Goal: Information Seeking & Learning: Find specific fact

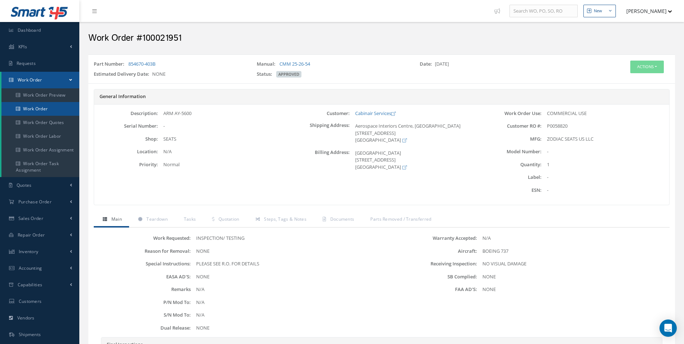
click at [41, 106] on link "Work Order" at bounding box center [40, 109] width 78 height 14
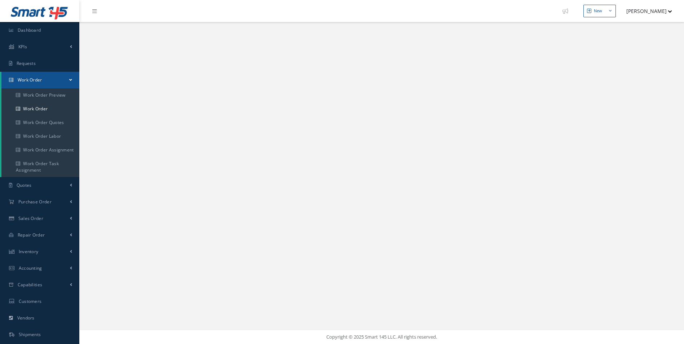
select select "25"
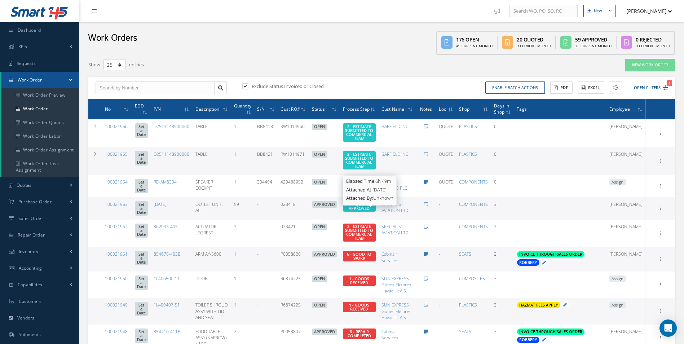
click at [368, 211] on span "4 - QUOTE APPROVED" at bounding box center [359, 206] width 21 height 9
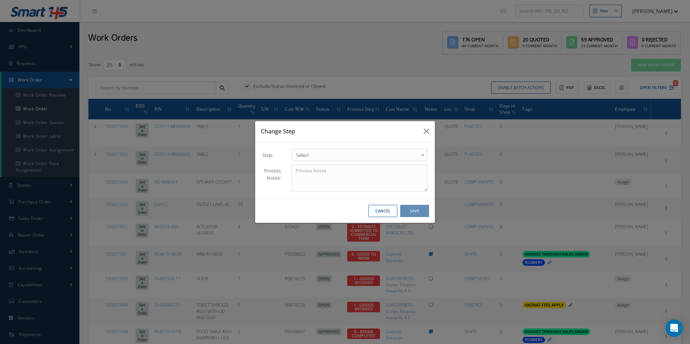
click at [371, 56] on div "Change Step Step: 1 - GOODS RECEIVED 1.1- AWAITING CONTRACT REVIEW 2 - ESTIMATE…" at bounding box center [345, 172] width 690 height 344
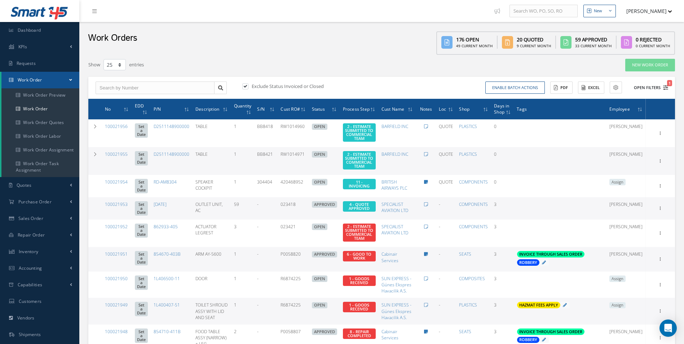
click at [663, 86] on icon "1" at bounding box center [665, 87] width 5 height 5
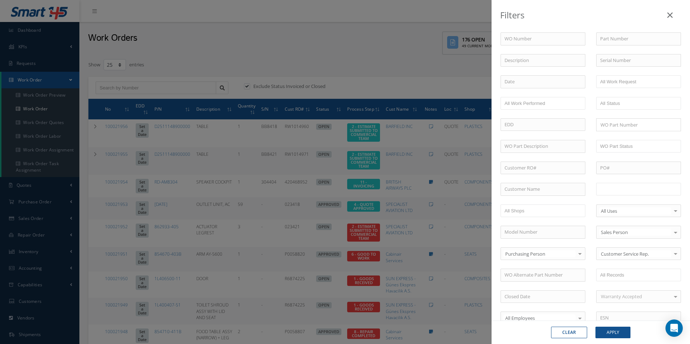
click at [626, 192] on input "text" at bounding box center [623, 189] width 46 height 9
click at [618, 335] on button "Apply" at bounding box center [612, 333] width 35 height 12
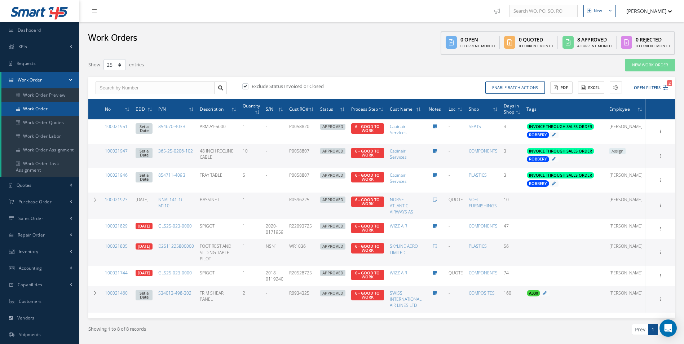
click at [44, 111] on link "Work Order" at bounding box center [40, 109] width 78 height 14
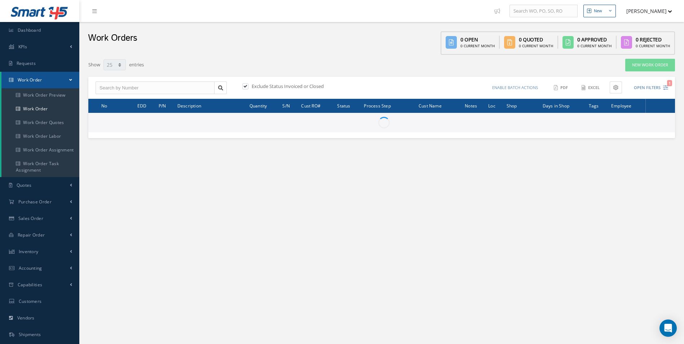
select select "25"
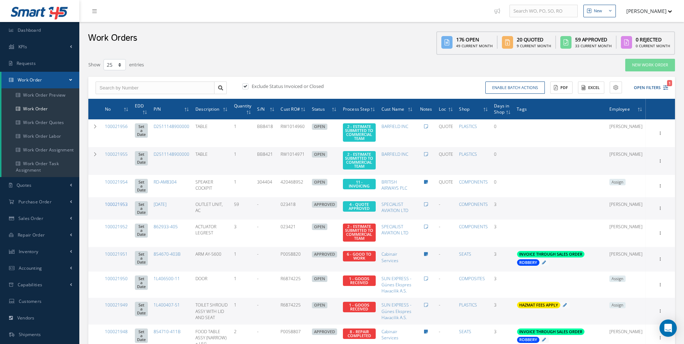
click at [115, 207] on link "100021953" at bounding box center [116, 204] width 23 height 6
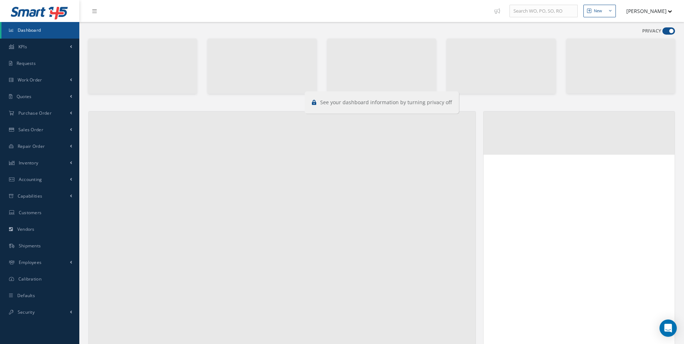
click at [668, 36] on div "PRIVACY" at bounding box center [658, 32] width 33 height 10
click at [669, 32] on span at bounding box center [668, 30] width 13 height 7
click at [662, 32] on input "checkbox" at bounding box center [662, 32] width 0 height 0
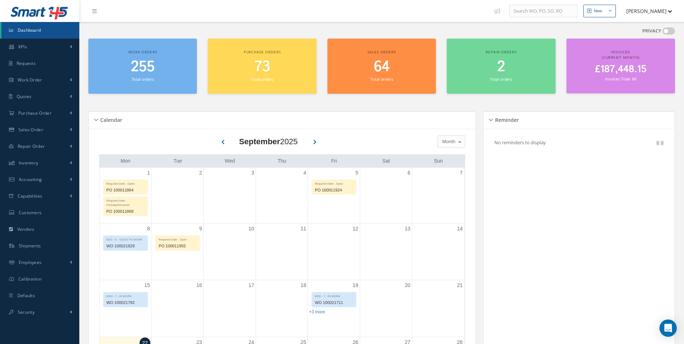
click at [669, 32] on span at bounding box center [668, 30] width 13 height 7
click at [662, 32] on input "checkbox" at bounding box center [662, 32] width 0 height 0
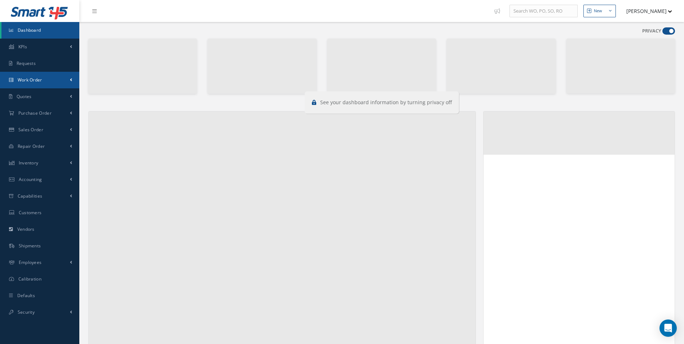
click at [63, 84] on link "Work Order" at bounding box center [39, 80] width 79 height 17
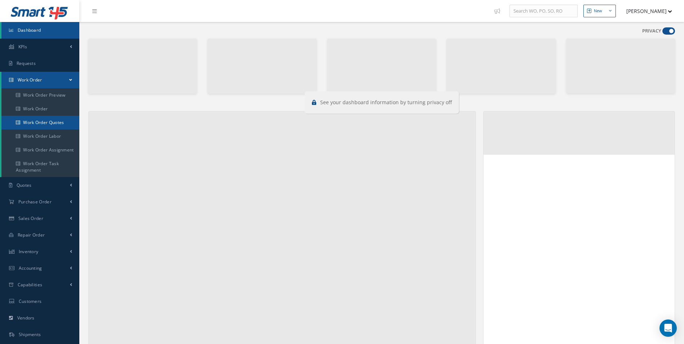
click at [51, 116] on link "Work Order Quotes" at bounding box center [40, 123] width 79 height 14
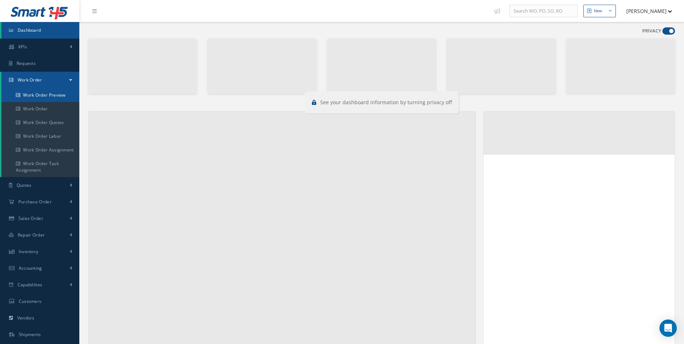
click at [47, 101] on link "Work Order Preview" at bounding box center [40, 95] width 78 height 14
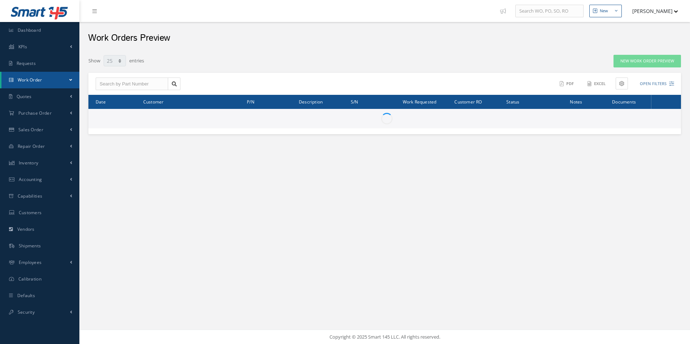
select select "25"
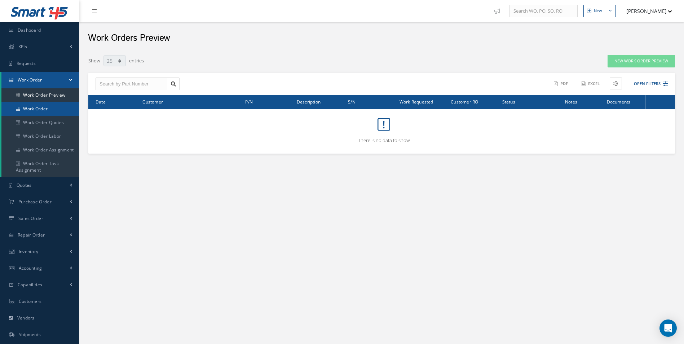
click at [19, 105] on link "Work Order" at bounding box center [40, 109] width 78 height 14
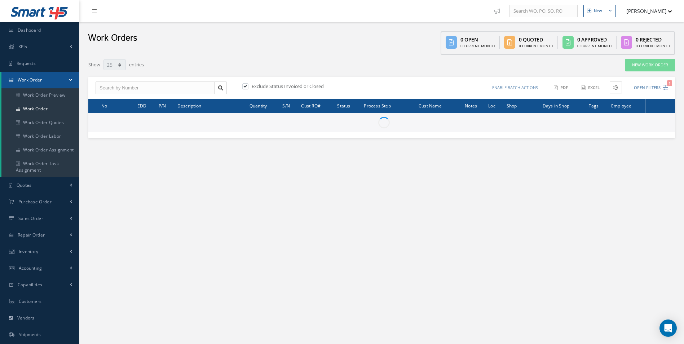
select select "25"
type input "All Work Request"
type input "All Work Performed"
type input "All Status"
type input "WO Part Status"
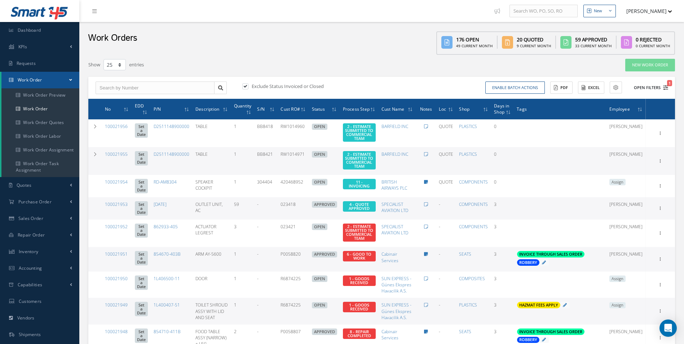
click at [666, 86] on icon "1" at bounding box center [665, 87] width 5 height 5
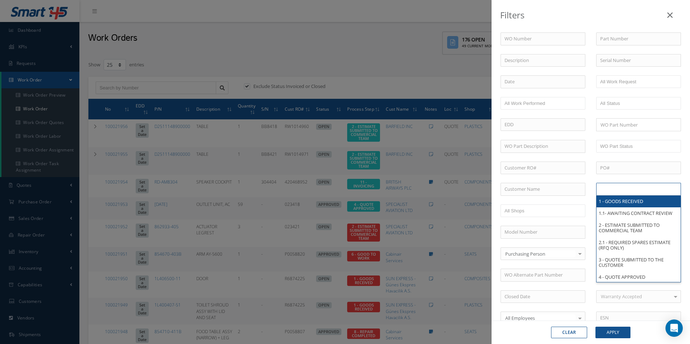
click at [626, 194] on li at bounding box center [622, 189] width 51 height 10
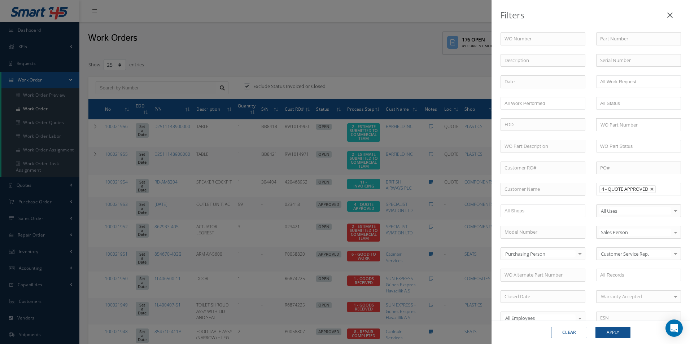
click at [661, 187] on input "text" at bounding box center [662, 189] width 9 height 9
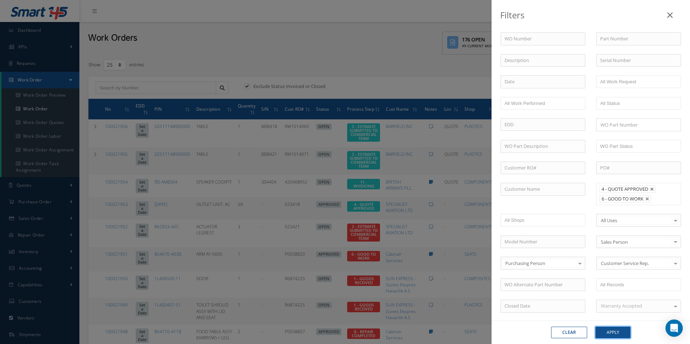
click at [613, 334] on button "Apply" at bounding box center [612, 333] width 35 height 12
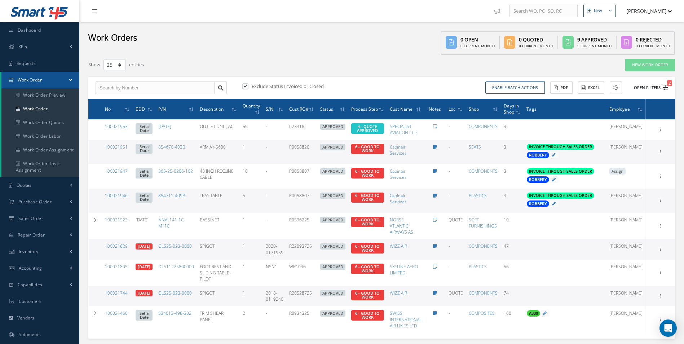
click at [667, 89] on icon "2" at bounding box center [665, 87] width 5 height 5
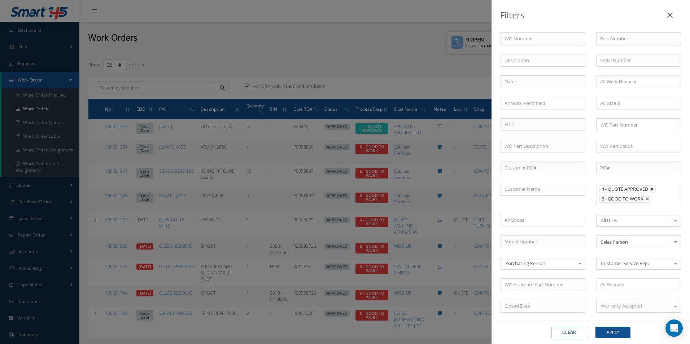
click at [651, 188] on link at bounding box center [651, 189] width 4 height 4
click at [651, 194] on li at bounding box center [658, 199] width 14 height 10
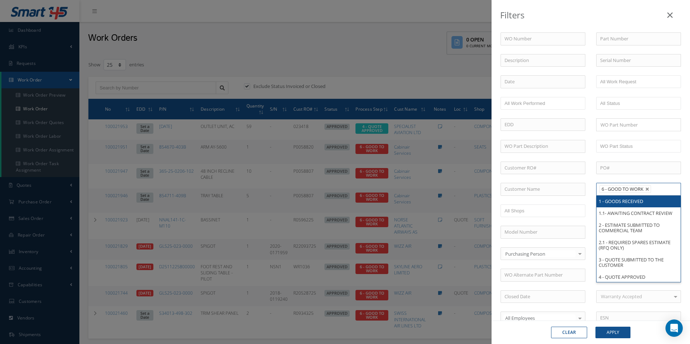
click at [647, 189] on link at bounding box center [647, 189] width 4 height 4
click at [535, 186] on input "text" at bounding box center [542, 189] width 85 height 13
type input "All Proccess Step"
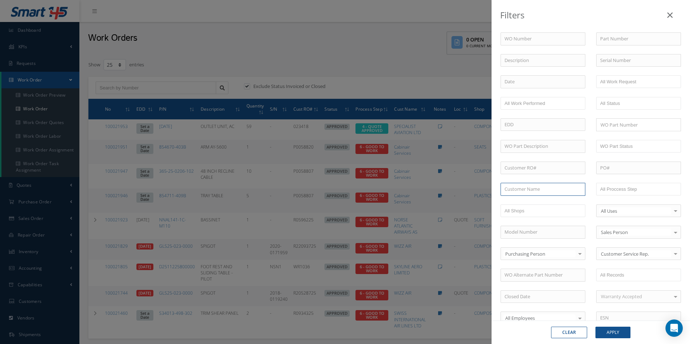
type input "B"
click at [521, 198] on div "BARFIELD INC" at bounding box center [543, 202] width 84 height 13
type input "BARFIELD INC"
click at [608, 327] on button "Apply" at bounding box center [612, 333] width 35 height 12
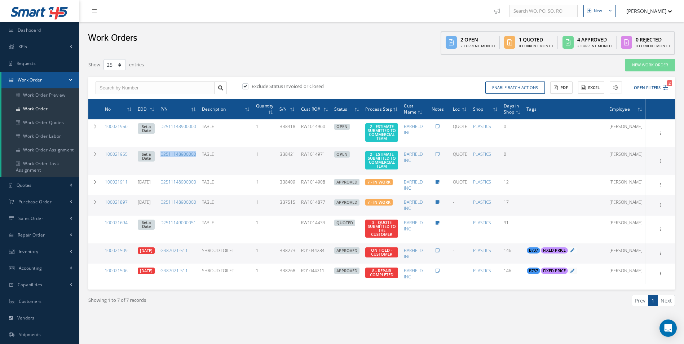
drag, startPoint x: 169, startPoint y: 165, endPoint x: 206, endPoint y: 166, distance: 36.4
click at [199, 166] on td "D2511148900000" at bounding box center [178, 161] width 41 height 28
drag, startPoint x: 206, startPoint y: 166, endPoint x: 189, endPoint y: 159, distance: 17.3
copy link "D2511148900000"
click at [42, 110] on link "Work Order" at bounding box center [40, 109] width 78 height 14
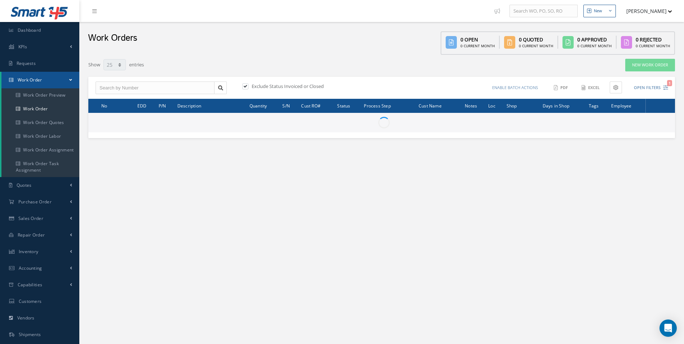
select select "25"
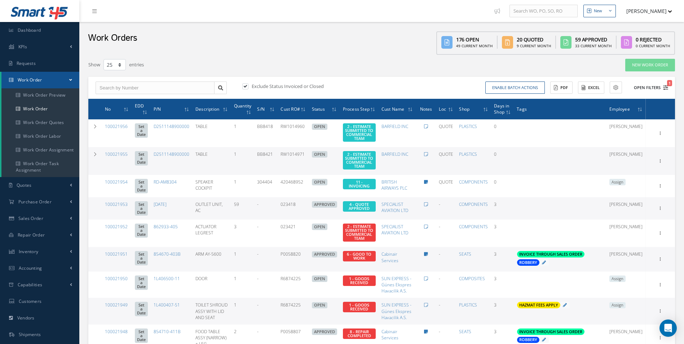
click at [667, 91] on button "Open Filters 1" at bounding box center [647, 88] width 41 height 12
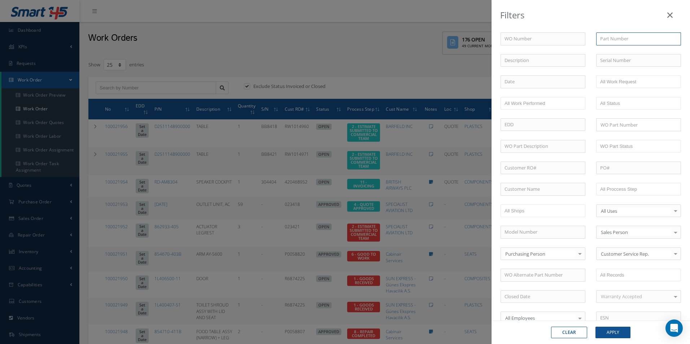
click at [617, 39] on input "text" at bounding box center [638, 38] width 85 height 13
paste input "D2511148900000"
type input "D2511148900000"
click at [618, 332] on button "Apply" at bounding box center [612, 333] width 35 height 12
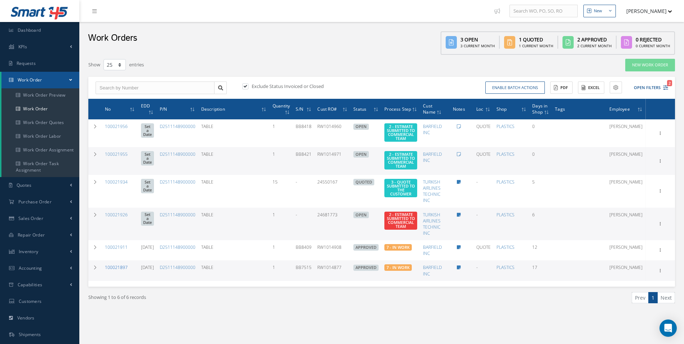
click at [113, 267] on link "100021897" at bounding box center [116, 267] width 23 height 6
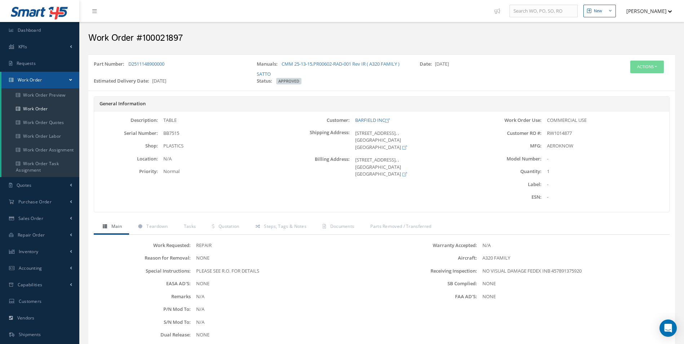
click at [142, 36] on h2 "Work Order #100021897" at bounding box center [381, 38] width 587 height 11
click at [143, 36] on h2 "Work Order #100021897" at bounding box center [381, 38] width 587 height 11
copy h2 "100021897"
click at [562, 132] on span "RW1014877" at bounding box center [559, 133] width 25 height 6
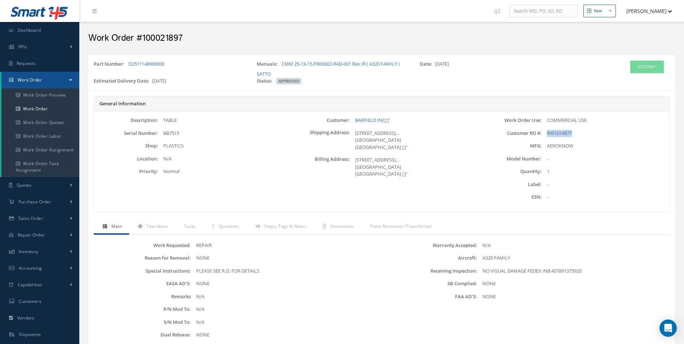
copy span "RW1014877"
drag, startPoint x: 180, startPoint y: 68, endPoint x: 129, endPoint y: 63, distance: 50.3
click at [129, 63] on div "Part Number: D2511148900000" at bounding box center [169, 69] width 163 height 17
copy link "D2511148900000"
drag, startPoint x: 197, startPoint y: 129, endPoint x: 162, endPoint y: 133, distance: 34.9
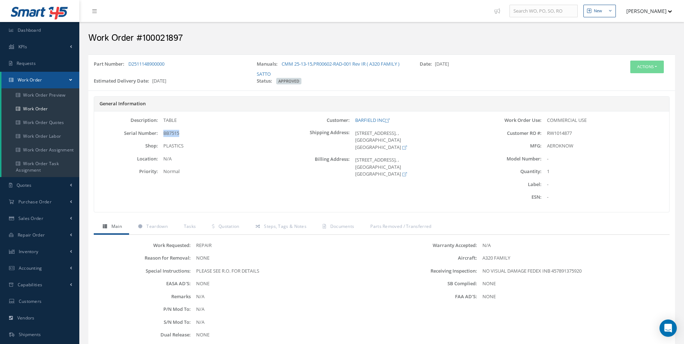
click at [162, 133] on div "Description: TABLE Serial Number: BB7515 Shop: PLASTICS Location: Priority:" at bounding box center [190, 162] width 192 height 90
copy span "BB7515"
drag, startPoint x: 354, startPoint y: 120, endPoint x: 384, endPoint y: 122, distance: 30.7
click at [384, 122] on div "BARFIELD INC" at bounding box center [414, 120] width 128 height 7
copy link "BARFIELD INC"
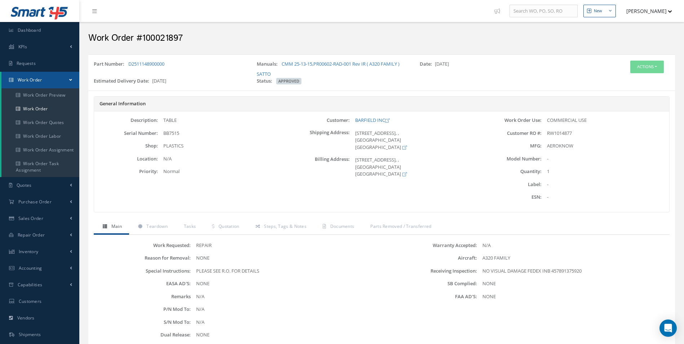
click at [171, 124] on div "TABLE" at bounding box center [222, 120] width 128 height 7
click at [171, 121] on div "TABLE" at bounding box center [222, 120] width 128 height 7
copy div "TABLE"
click at [163, 224] on span "Teardown" at bounding box center [156, 226] width 21 height 6
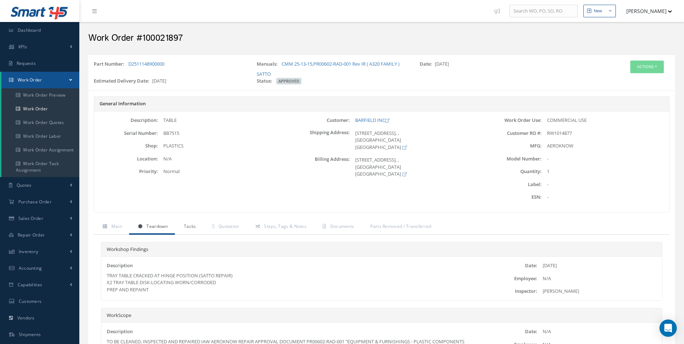
click at [196, 223] on link "Tasks" at bounding box center [189, 227] width 28 height 15
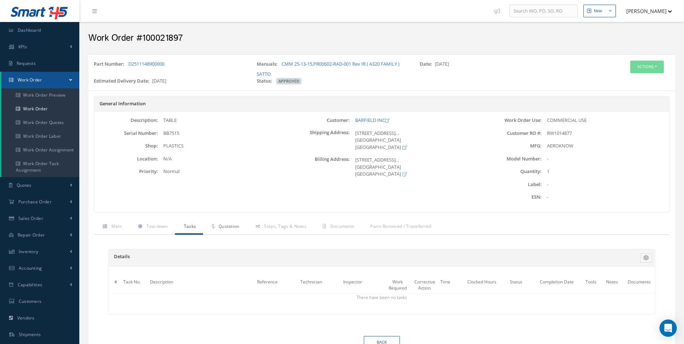
click at [233, 225] on span "Quotation" at bounding box center [229, 226] width 21 height 6
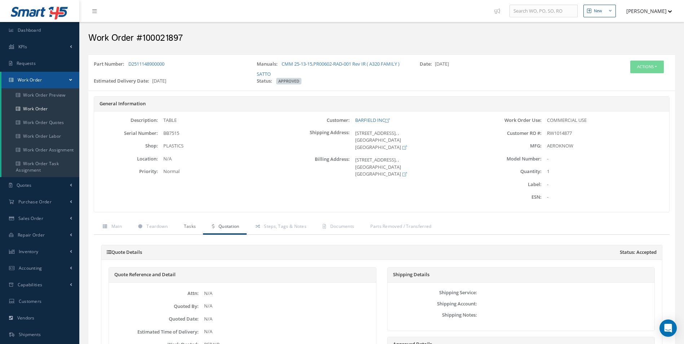
click at [185, 229] on span "Tasks" at bounding box center [190, 226] width 12 height 6
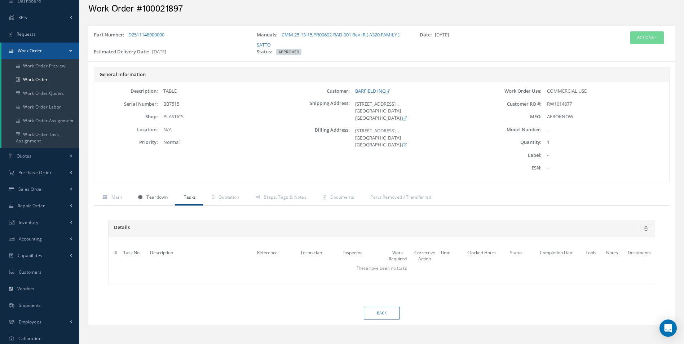
click at [152, 198] on span "Teardown" at bounding box center [156, 197] width 21 height 6
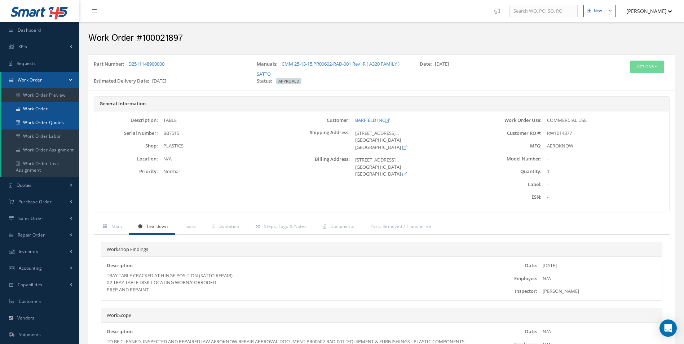
click at [41, 116] on link "Work Order Quotes" at bounding box center [40, 123] width 78 height 14
click at [39, 110] on link "Work Order" at bounding box center [40, 109] width 78 height 14
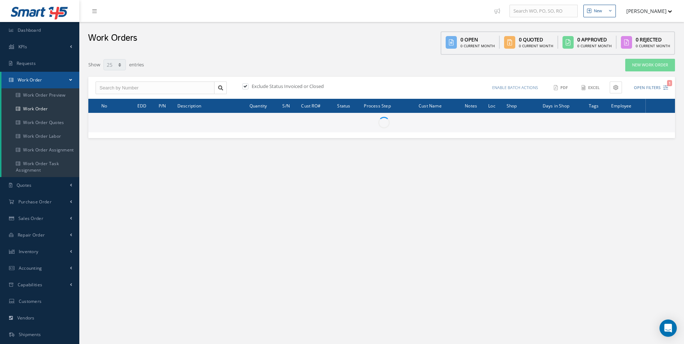
select select "25"
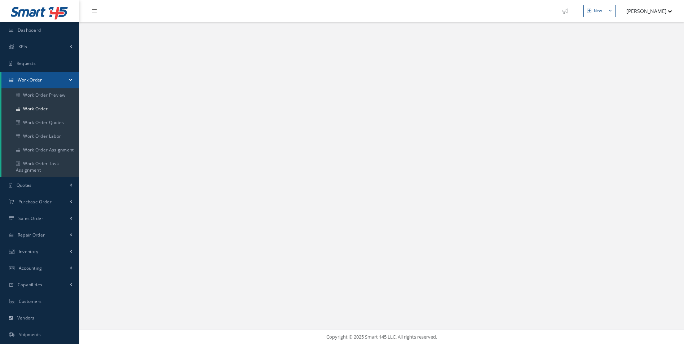
select select "25"
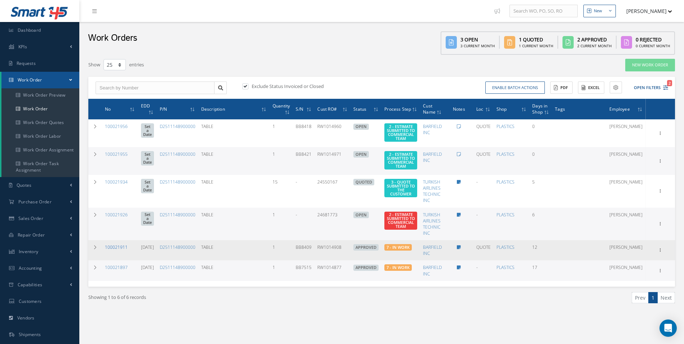
click at [121, 248] on link "100021911" at bounding box center [116, 247] width 23 height 6
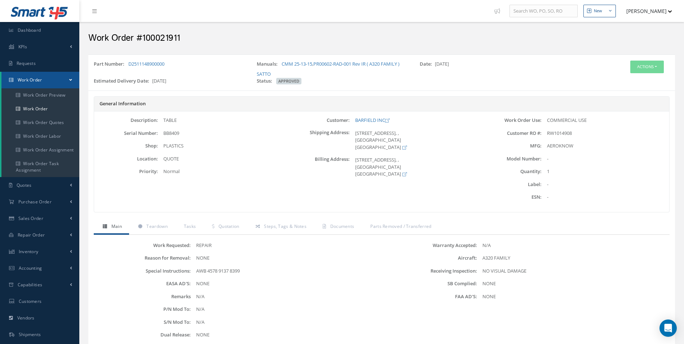
click at [171, 36] on h2 "Work Order #100021911" at bounding box center [381, 38] width 587 height 11
copy h2 "100021911"
click at [563, 133] on span "RW1014908" at bounding box center [559, 133] width 25 height 6
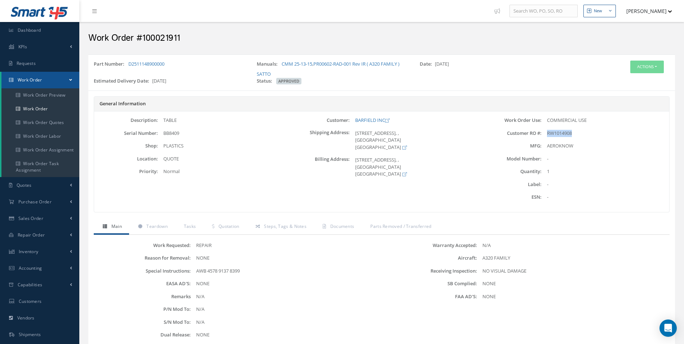
copy span "RW1014908"
click at [167, 132] on span "BB8409" at bounding box center [171, 133] width 16 height 6
copy span "BB8409"
